Goal: Transaction & Acquisition: Purchase product/service

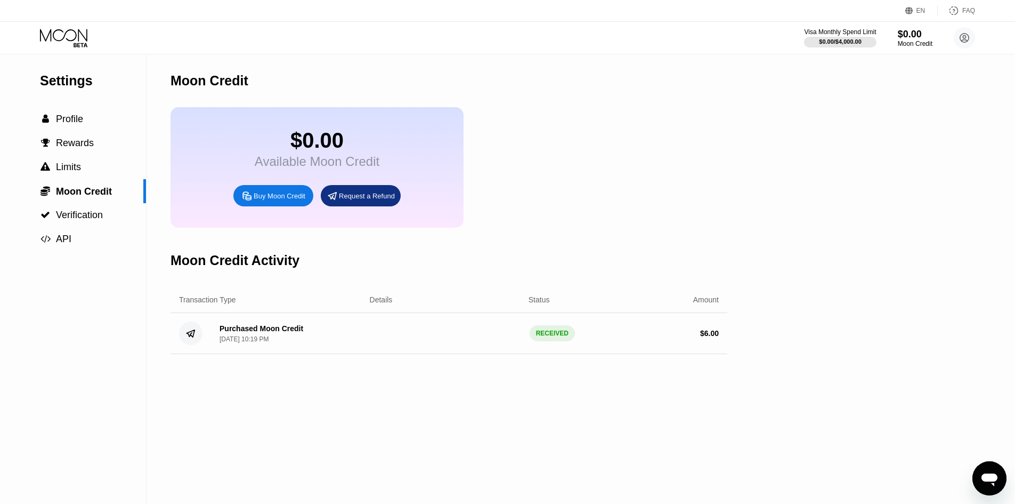
click at [275, 199] on div "Buy Moon Credit" at bounding box center [280, 195] width 52 height 9
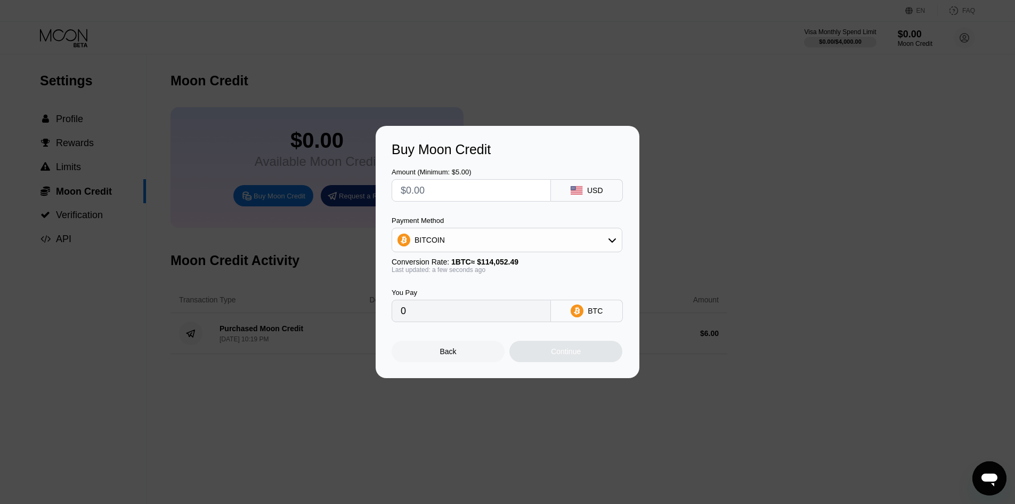
click at [453, 199] on input "text" at bounding box center [471, 190] width 141 height 21
type input "$5"
type input "0.00004384"
type input "$5"
click at [460, 237] on div "BITCOIN" at bounding box center [507, 239] width 230 height 21
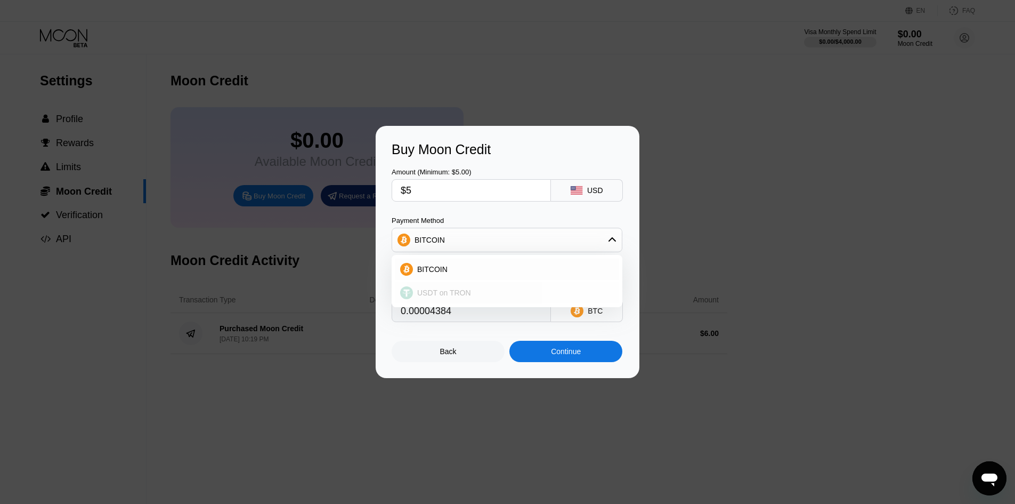
click at [451, 289] on span "USDT on TRON" at bounding box center [444, 292] width 54 height 9
type input "5.05"
click at [455, 188] on input "$5" at bounding box center [471, 190] width 141 height 21
type input "0.00"
type input "$1"
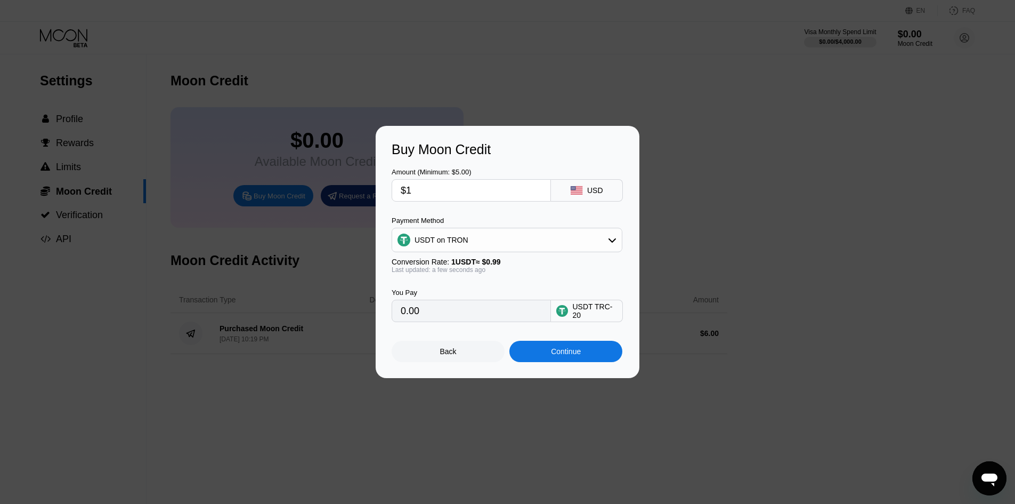
type input "1.01"
type input "$10"
type input "10.10"
type input "$10"
click at [543, 174] on div "Amount (Minimum: $5.00)" at bounding box center [471, 172] width 159 height 8
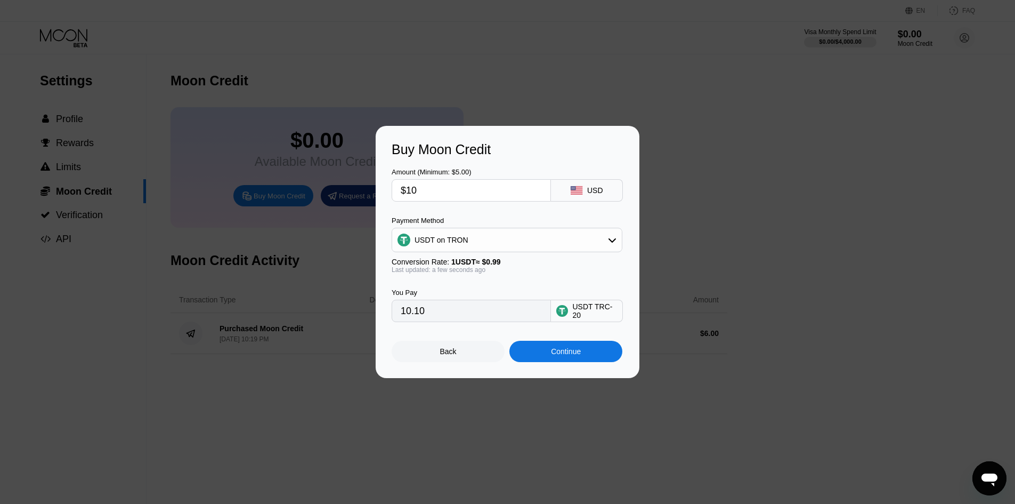
drag, startPoint x: 453, startPoint y: 354, endPoint x: 42, endPoint y: 255, distance: 422.2
click at [450, 354] on div "Back" at bounding box center [448, 351] width 17 height 9
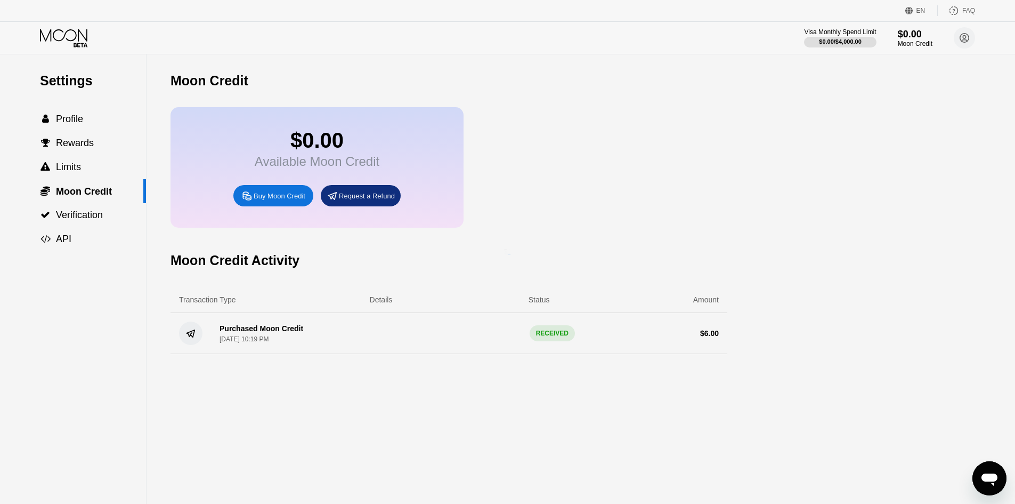
click at [70, 214] on span "Verification" at bounding box center [79, 214] width 47 height 11
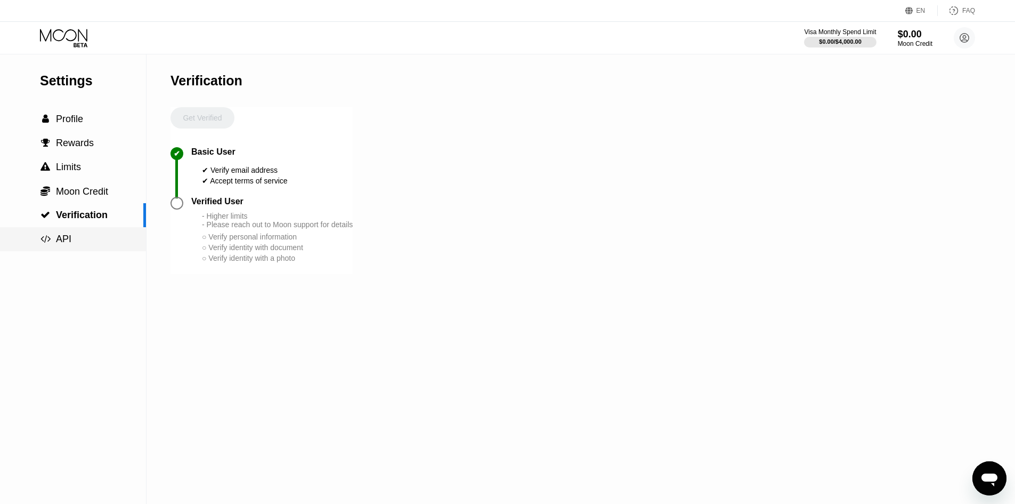
click at [92, 239] on div " API" at bounding box center [73, 238] width 146 height 11
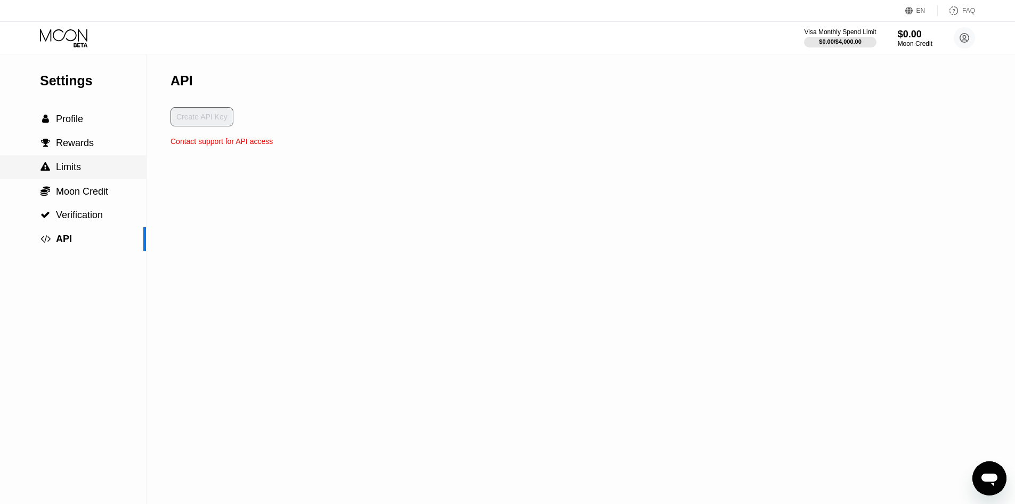
click at [107, 167] on div " Limits" at bounding box center [73, 167] width 146 height 11
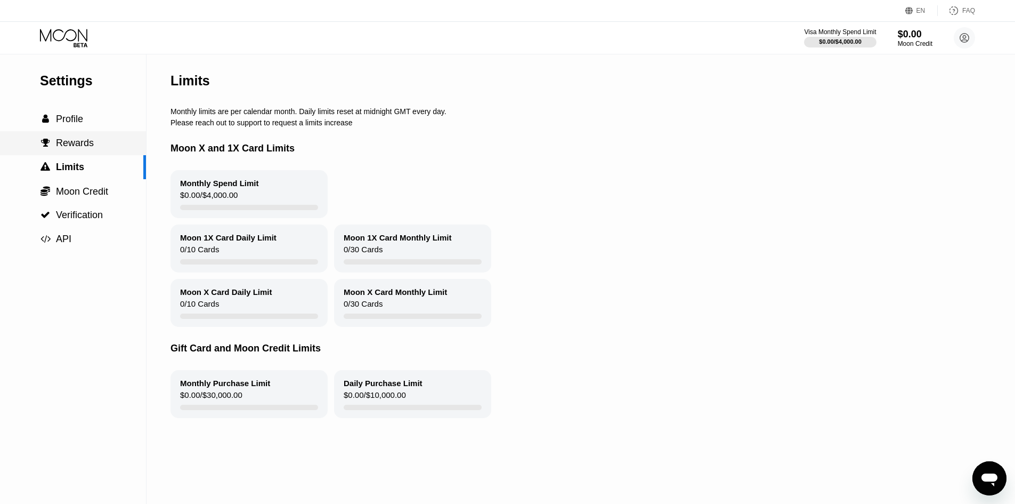
click at [99, 141] on div " Rewards" at bounding box center [73, 143] width 146 height 11
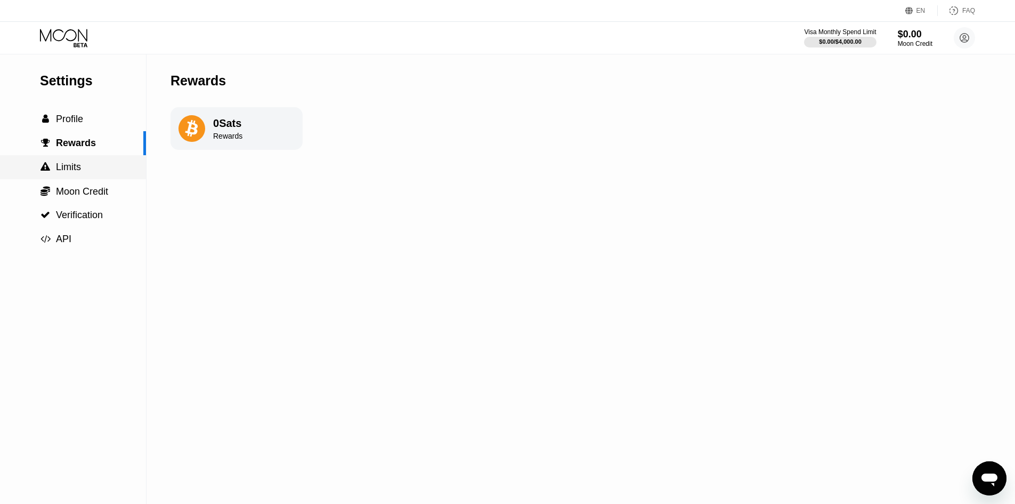
click at [104, 168] on div " Limits" at bounding box center [73, 167] width 146 height 11
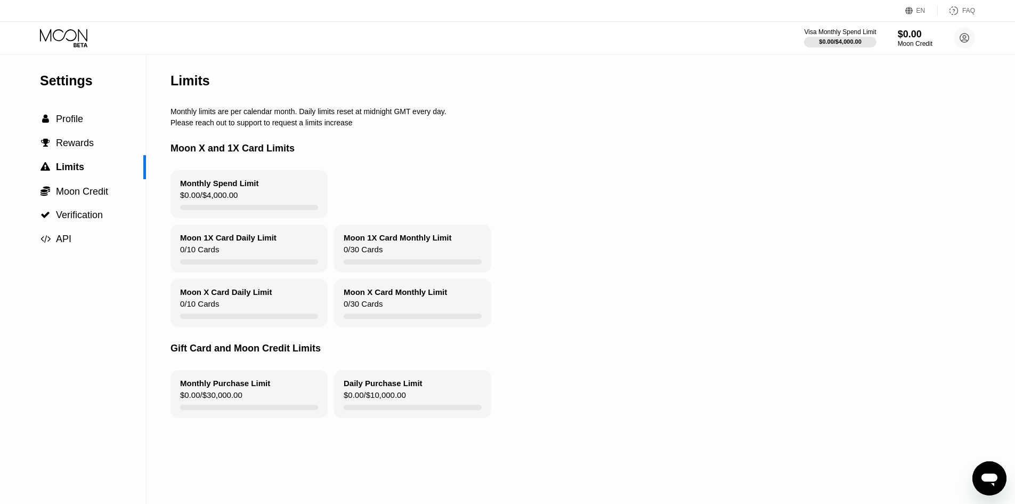
drag, startPoint x: 252, startPoint y: 115, endPoint x: 324, endPoint y: 115, distance: 72.0
click at [324, 115] on div "Monthly limits are per calendar month. Daily limits reset at midnight GMT every…" at bounding box center [577, 111] width 812 height 9
